Goal: Transaction & Acquisition: Purchase product/service

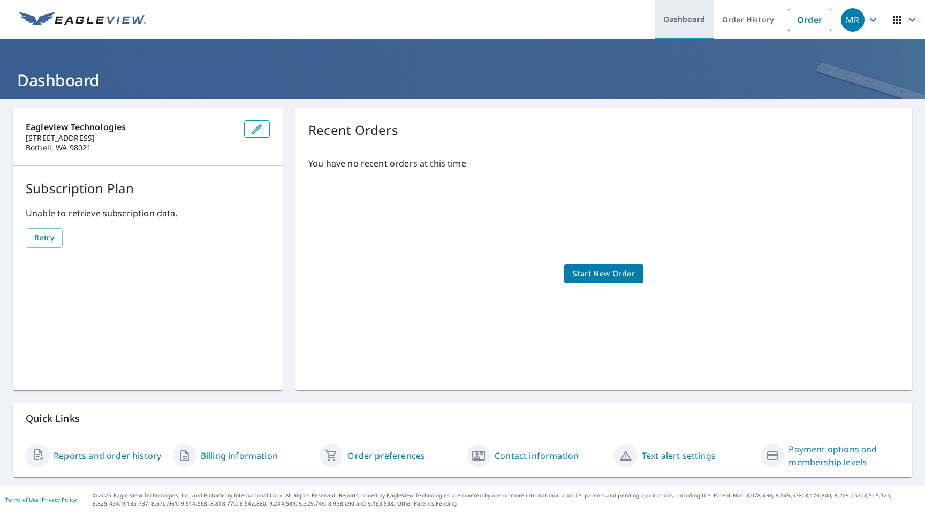
click at [676, 16] on link "Dashboard" at bounding box center [684, 19] width 58 height 39
click at [731, 18] on link "Order History" at bounding box center [747, 19] width 69 height 39
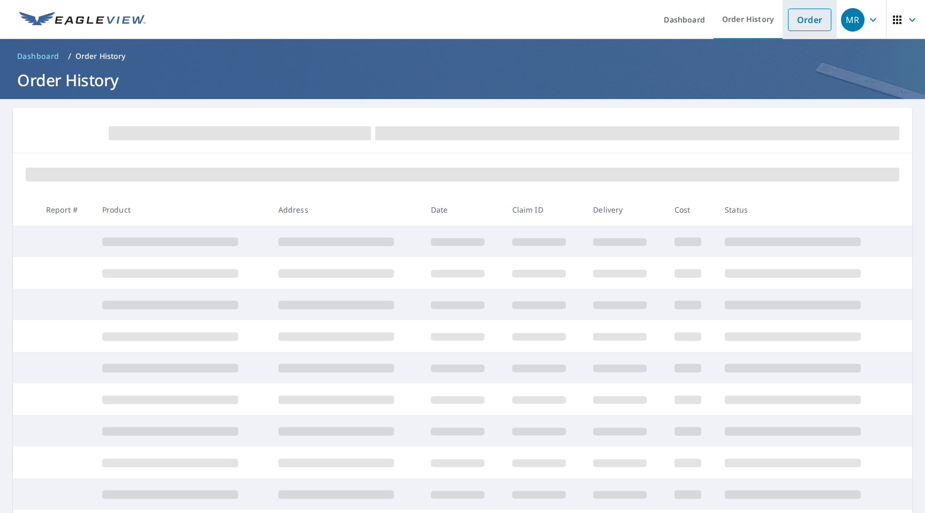
click at [798, 16] on link "Order" at bounding box center [809, 20] width 43 height 22
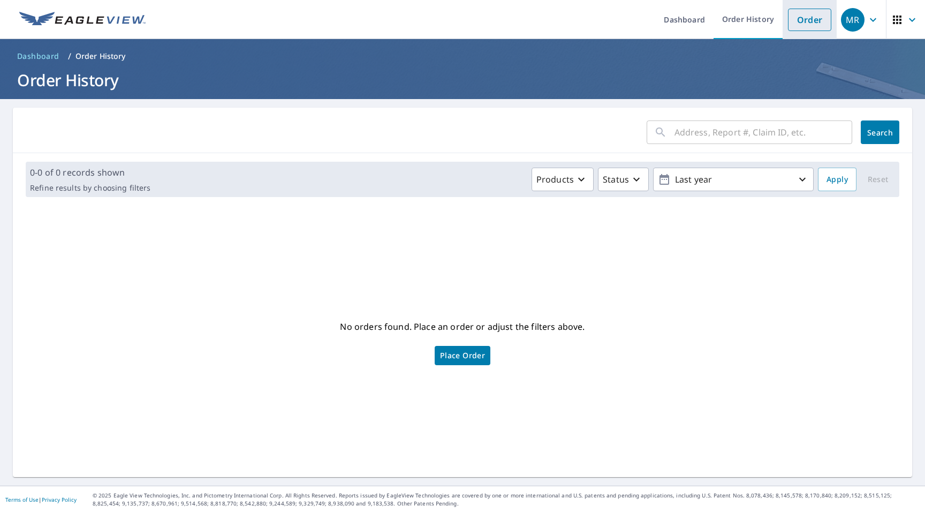
click at [814, 19] on link "Order" at bounding box center [809, 20] width 43 height 22
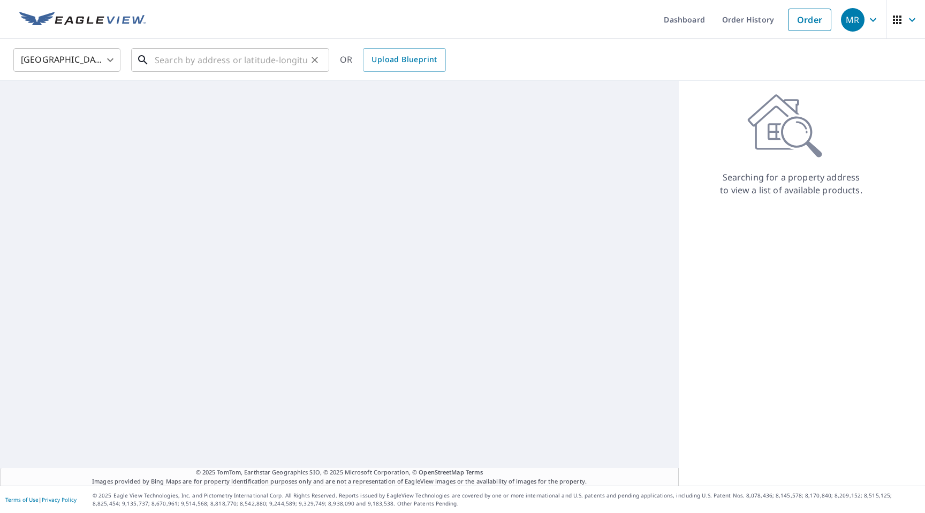
click at [231, 66] on input "text" at bounding box center [231, 60] width 152 height 30
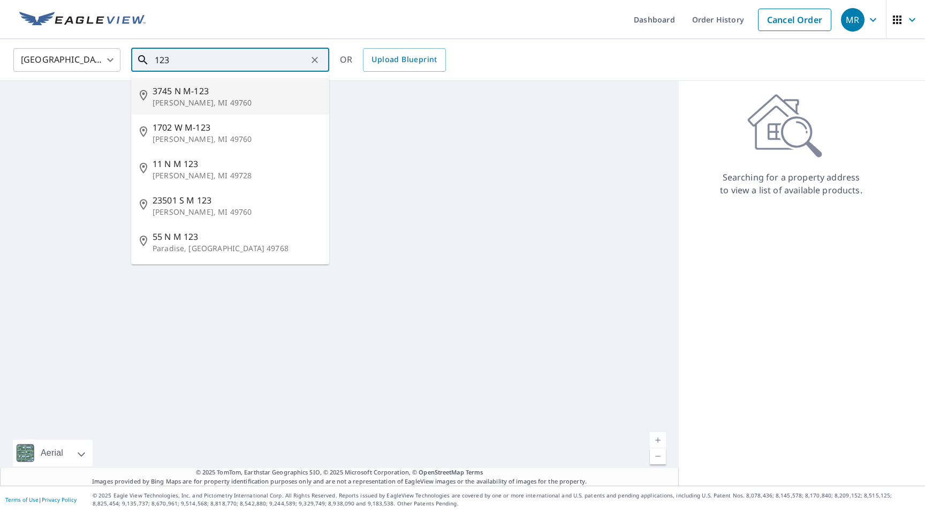
click at [166, 97] on p "[PERSON_NAME], MI 49760" at bounding box center [236, 102] width 168 height 11
type input "[STREET_ADDRESS][PERSON_NAME]"
